Goal: Transaction & Acquisition: Purchase product/service

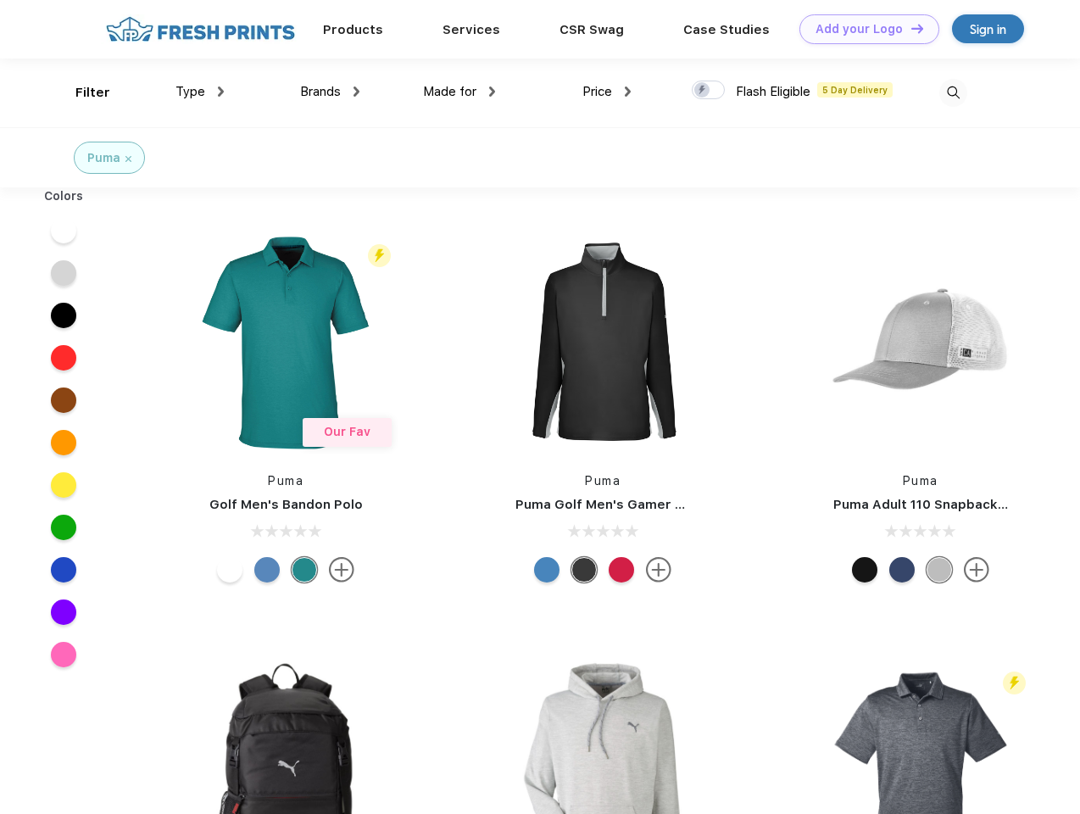
scroll to position [1, 0]
click at [863, 29] on link "Add your Logo Design Tool" at bounding box center [870, 29] width 140 height 30
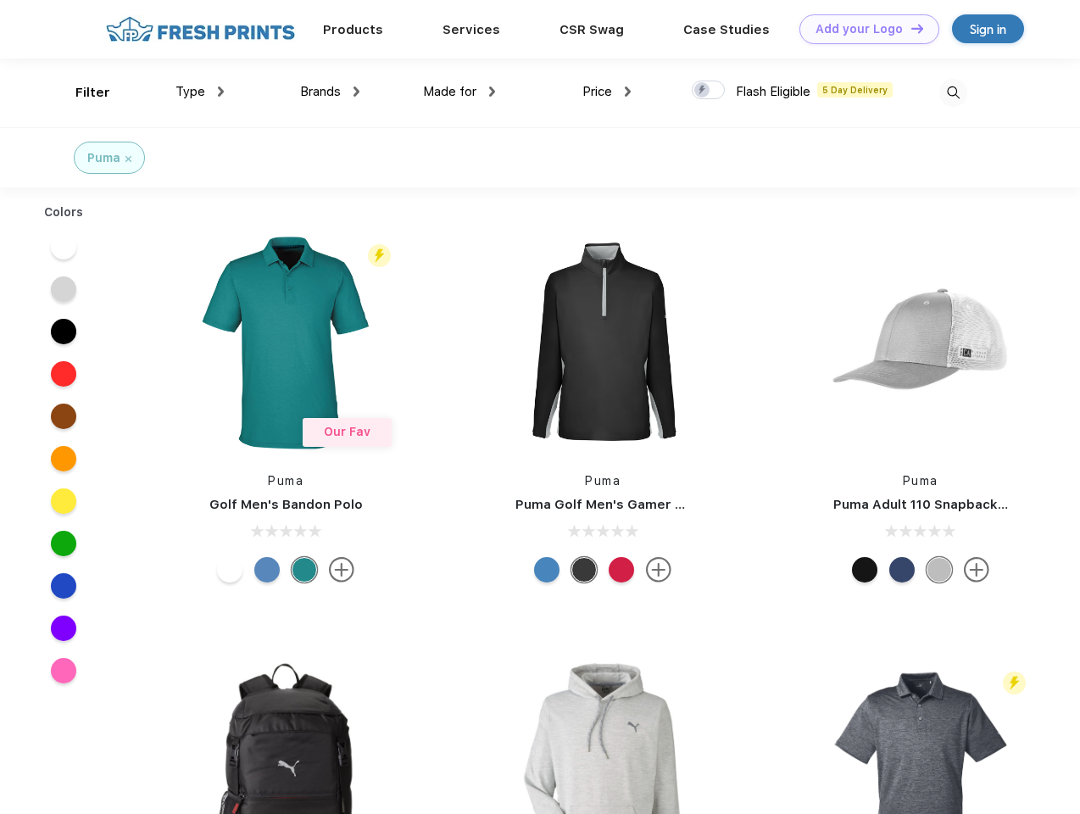
click at [0, 0] on div "Design Tool" at bounding box center [0, 0] width 0 height 0
click at [910, 28] on link "Add your Logo Design Tool" at bounding box center [870, 29] width 140 height 30
click at [81, 92] on div "Filter" at bounding box center [92, 93] width 35 height 20
click at [200, 92] on span "Type" at bounding box center [191, 91] width 30 height 15
click at [330, 92] on span "Brands" at bounding box center [320, 91] width 41 height 15
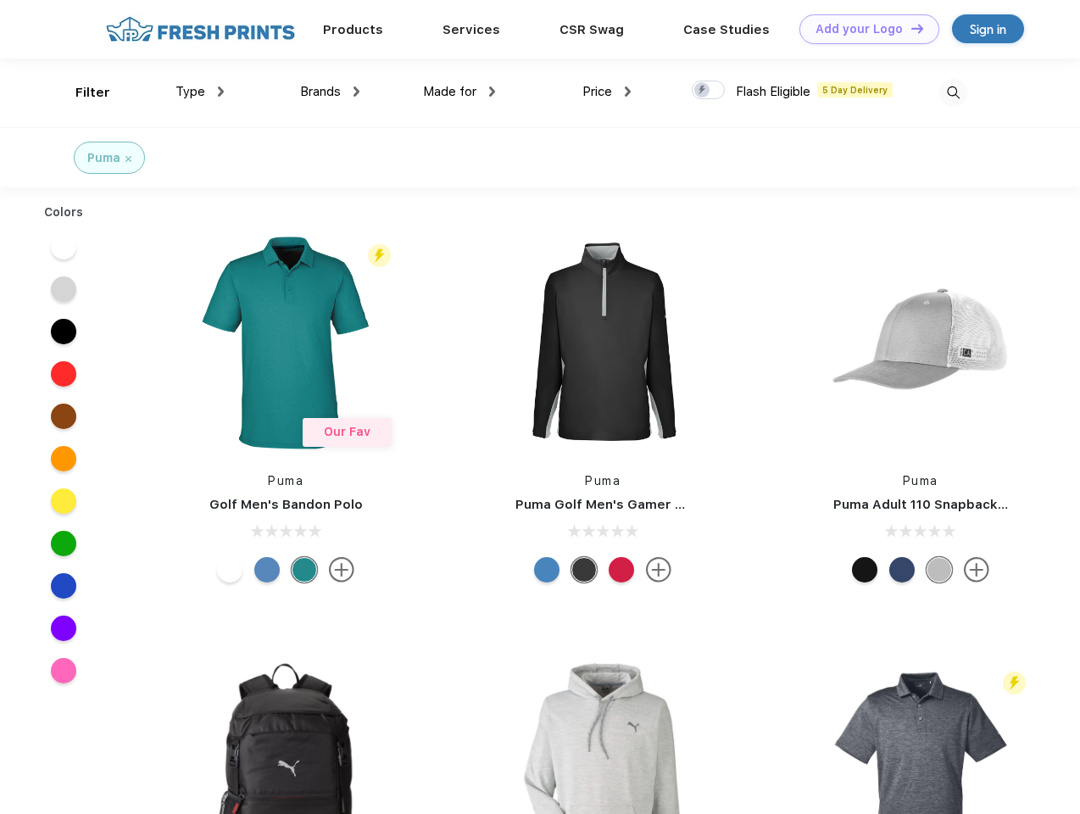
click at [460, 92] on span "Made for" at bounding box center [449, 91] width 53 height 15
click at [607, 92] on span "Price" at bounding box center [598, 91] width 30 height 15
click at [709, 91] on div at bounding box center [708, 90] width 33 height 19
click at [703, 91] on input "checkbox" at bounding box center [697, 85] width 11 height 11
click at [953, 92] on img at bounding box center [954, 93] width 28 height 28
